Goal: Book appointment/travel/reservation

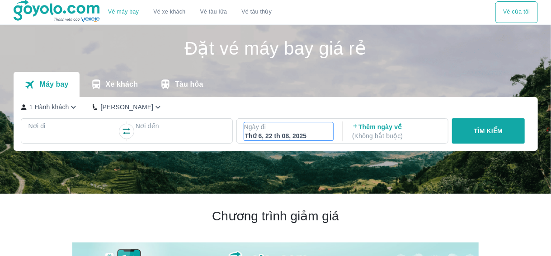
click at [261, 127] on p "Ngày đi" at bounding box center [289, 127] width 90 height 9
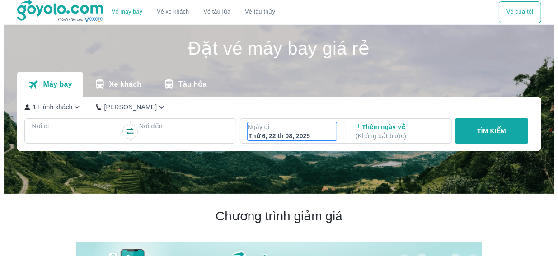
scroll to position [52, 0]
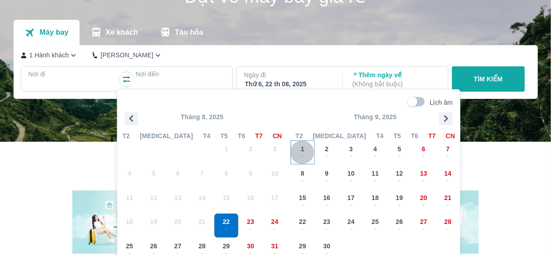
click at [310, 149] on div "1 -" at bounding box center [303, 153] width 24 height 24
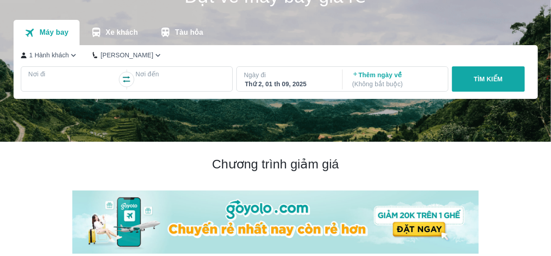
click at [469, 78] on div "TÌM KIẾM" at bounding box center [487, 78] width 76 height 25
click at [480, 73] on div "TÌM KIẾM" at bounding box center [487, 78] width 76 height 25
click at [50, 80] on div at bounding box center [73, 85] width 90 height 13
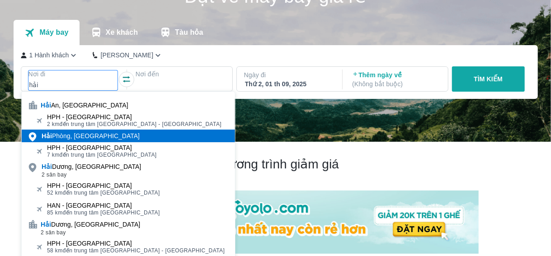
type input "hải"
click at [62, 139] on div "Hải Phòng, Việt Nam" at bounding box center [91, 136] width 98 height 9
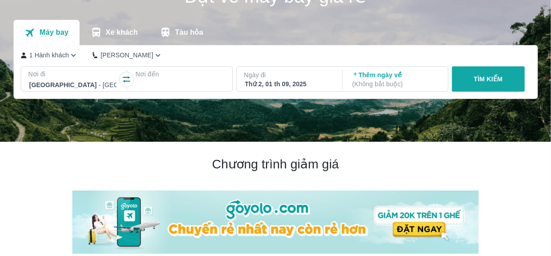
click at [211, 18] on div "Đặt vé máy bay giá rẻ Máy bay Xe khách Tàu hỏa 1 Hành khách Phổ Thông Nơi đi Hả…" at bounding box center [276, 9] width 525 height 72
click at [185, 32] on p "Tàu hỏa" at bounding box center [189, 32] width 28 height 9
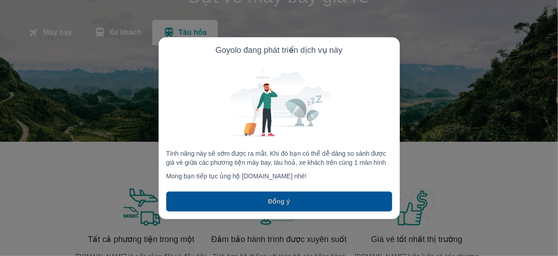
click at [250, 205] on button "Đồng ý" at bounding box center [279, 202] width 226 height 20
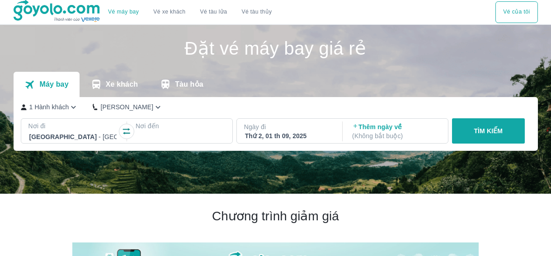
scroll to position [52, 0]
